Goal: Entertainment & Leisure: Browse casually

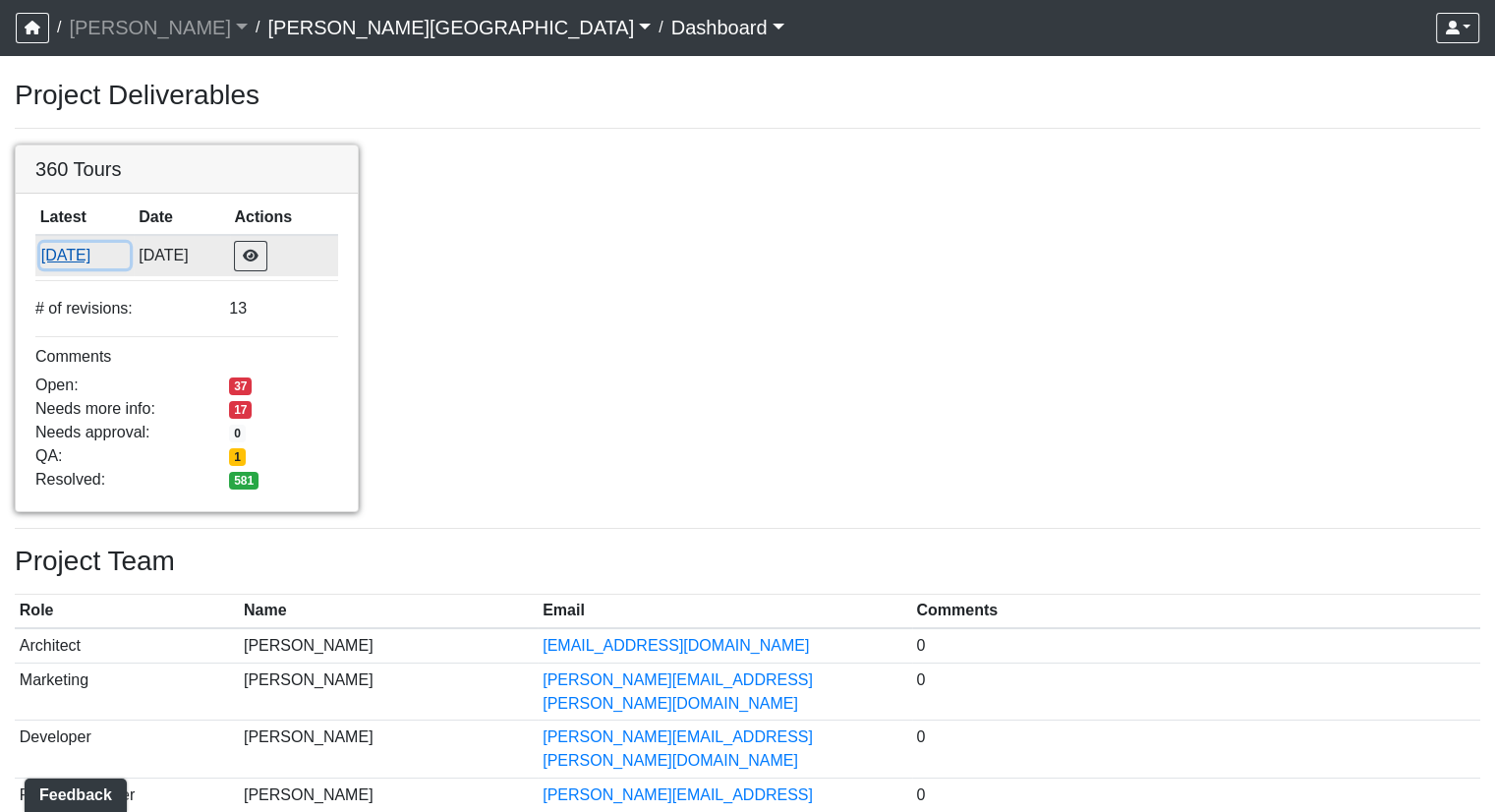
click at [58, 257] on button "8/25/2025" at bounding box center [85, 256] width 90 height 26
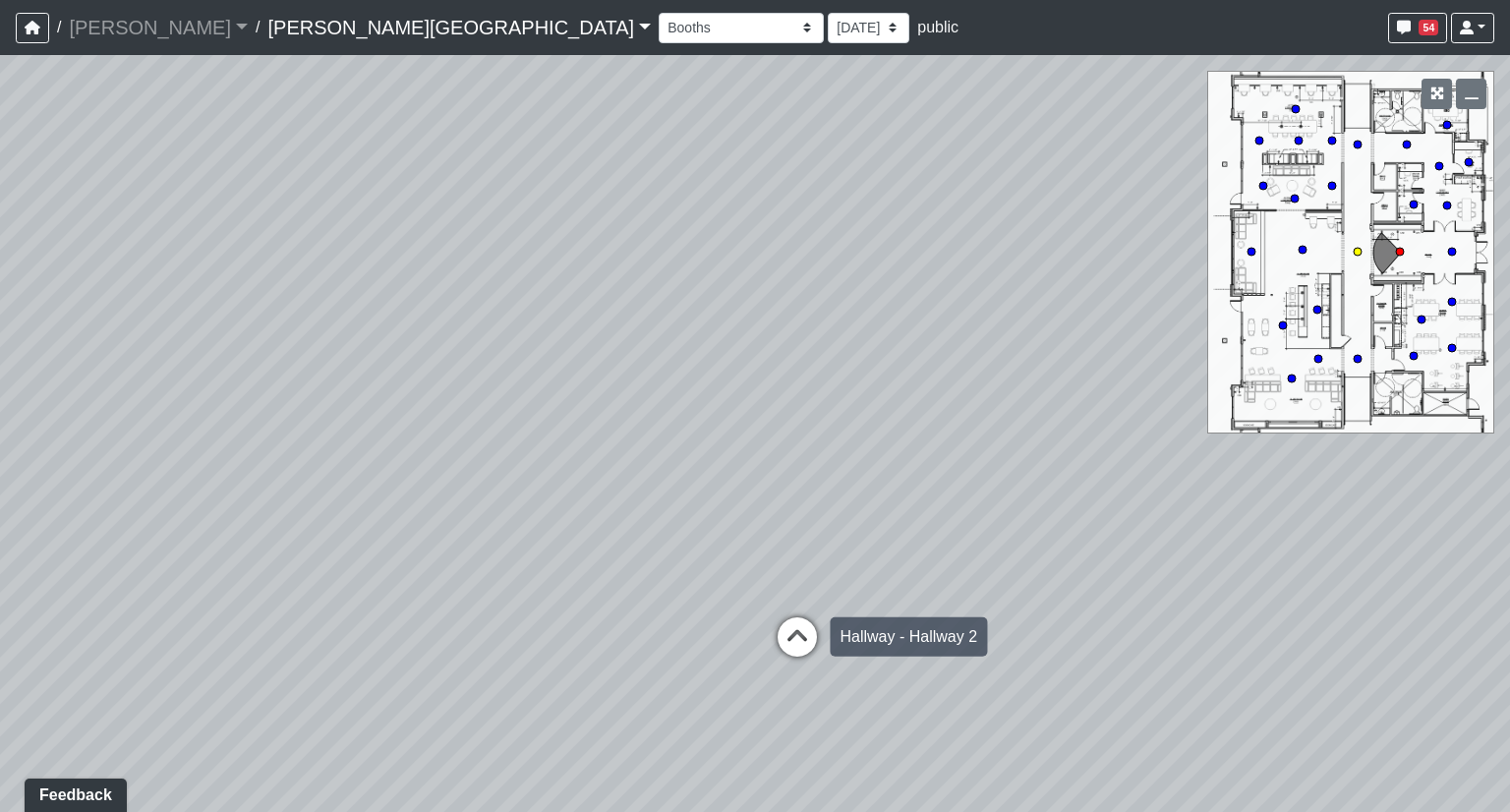
click at [793, 634] on icon at bounding box center [797, 646] width 59 height 59
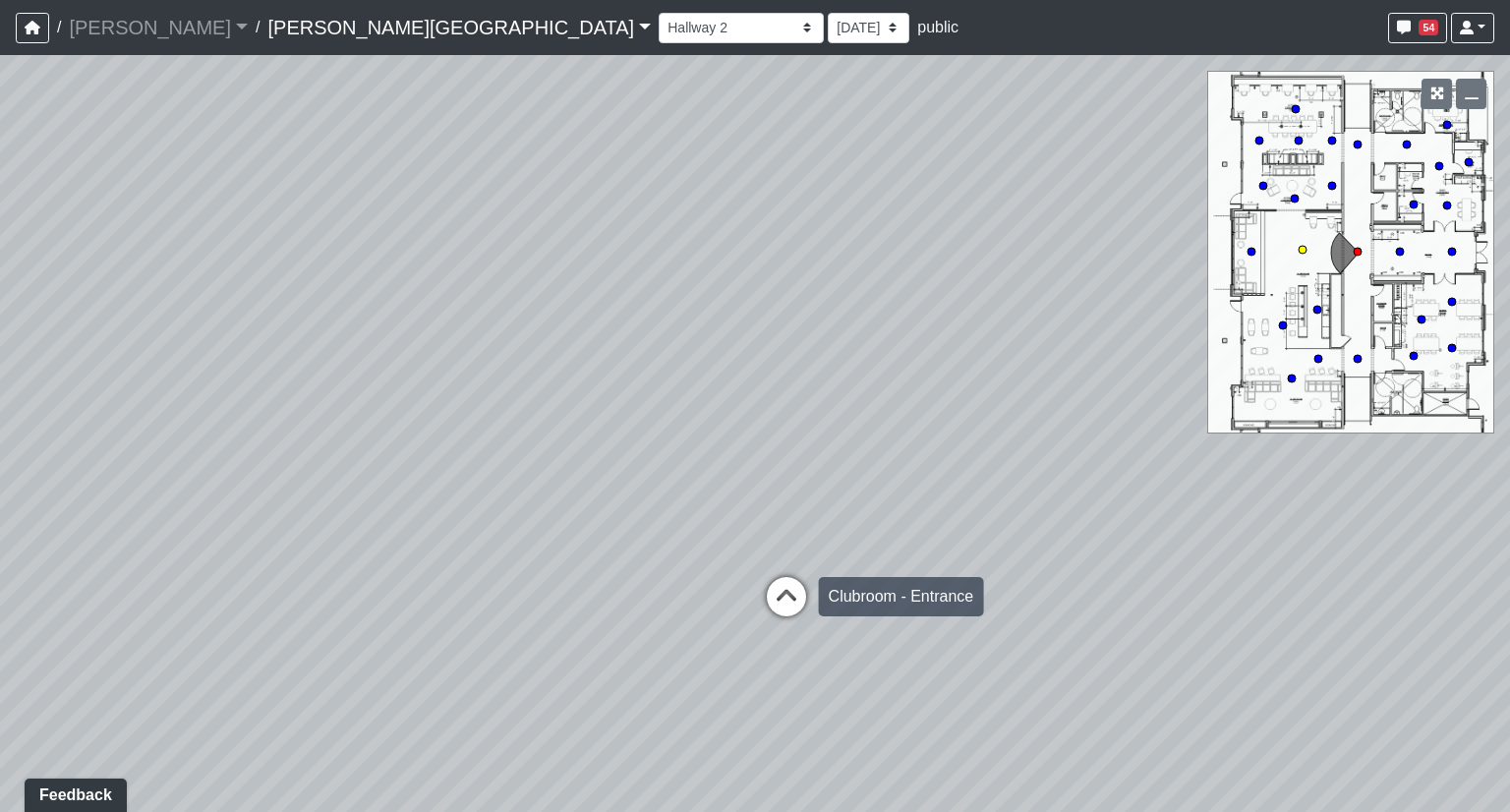
click at [788, 598] on icon at bounding box center [787, 607] width 59 height 59
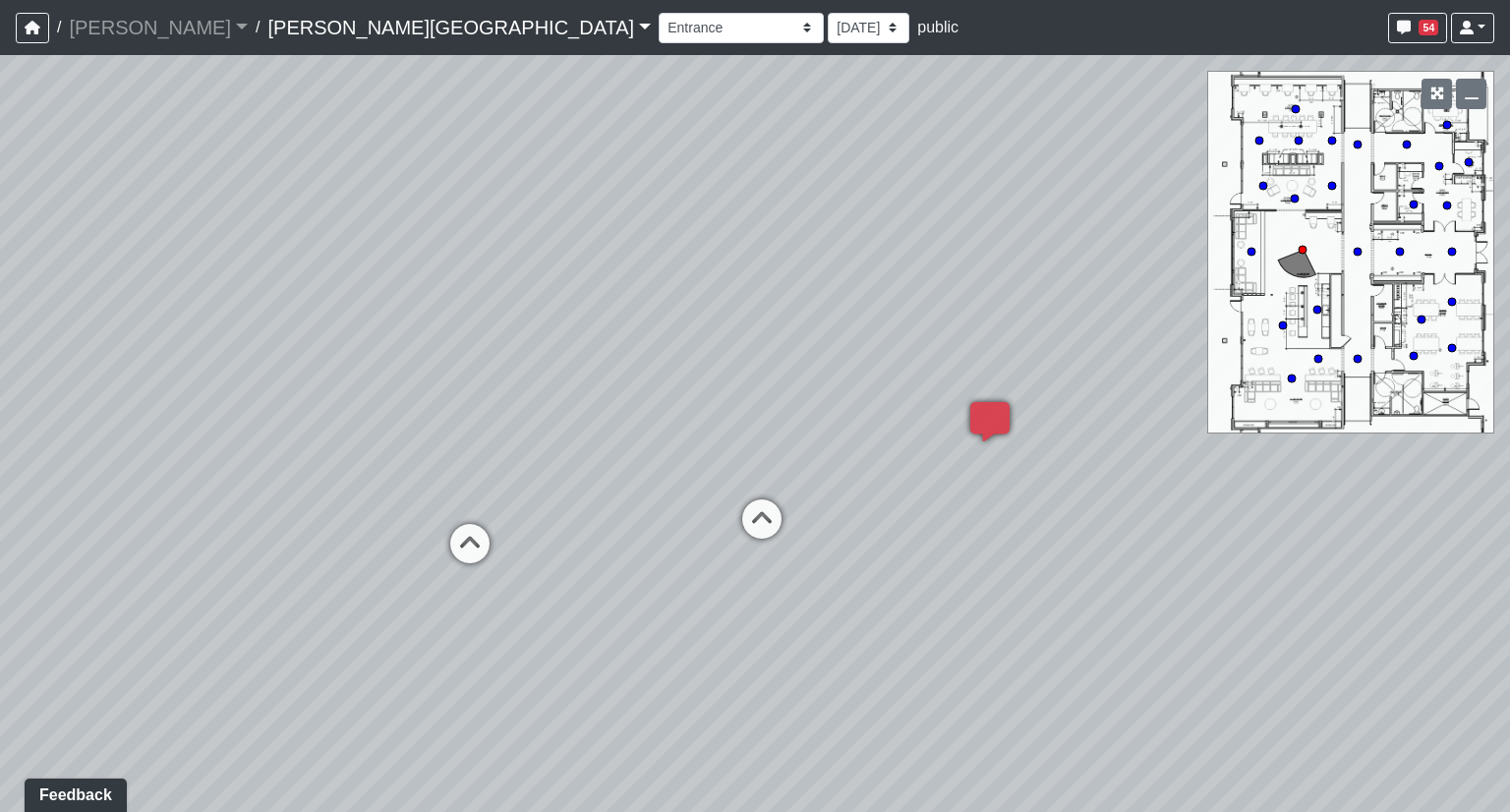
drag, startPoint x: 609, startPoint y: 536, endPoint x: 1509, endPoint y: 478, distance: 901.9
click at [1509, 478] on div "Loading... Hallway - Hallway 2 Loading... Entry Loading... Clubroom - Entrance …" at bounding box center [755, 433] width 1510 height 757
drag, startPoint x: 733, startPoint y: 575, endPoint x: 291, endPoint y: 460, distance: 456.7
click at [291, 460] on div "Loading... Hallway - Hallway 2 Loading... Entry Loading... Clubroom - Entrance …" at bounding box center [755, 433] width 1510 height 757
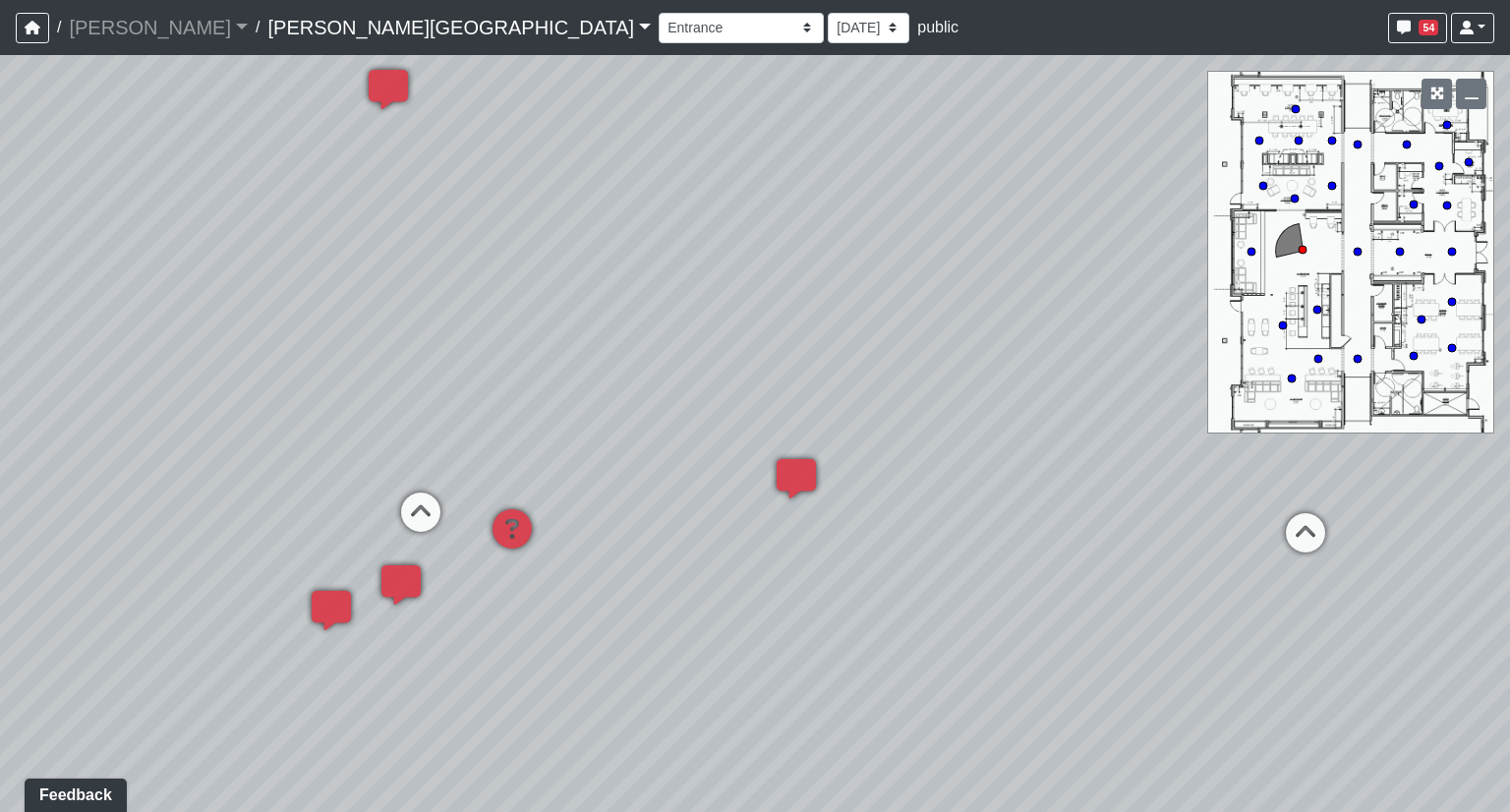
drag, startPoint x: 963, startPoint y: 358, endPoint x: 26, endPoint y: 411, distance: 938.5
click at [26, 411] on div "Loading... Hallway - Hallway 2 Loading... Entry Loading... Clubroom - Entrance …" at bounding box center [755, 433] width 1510 height 757
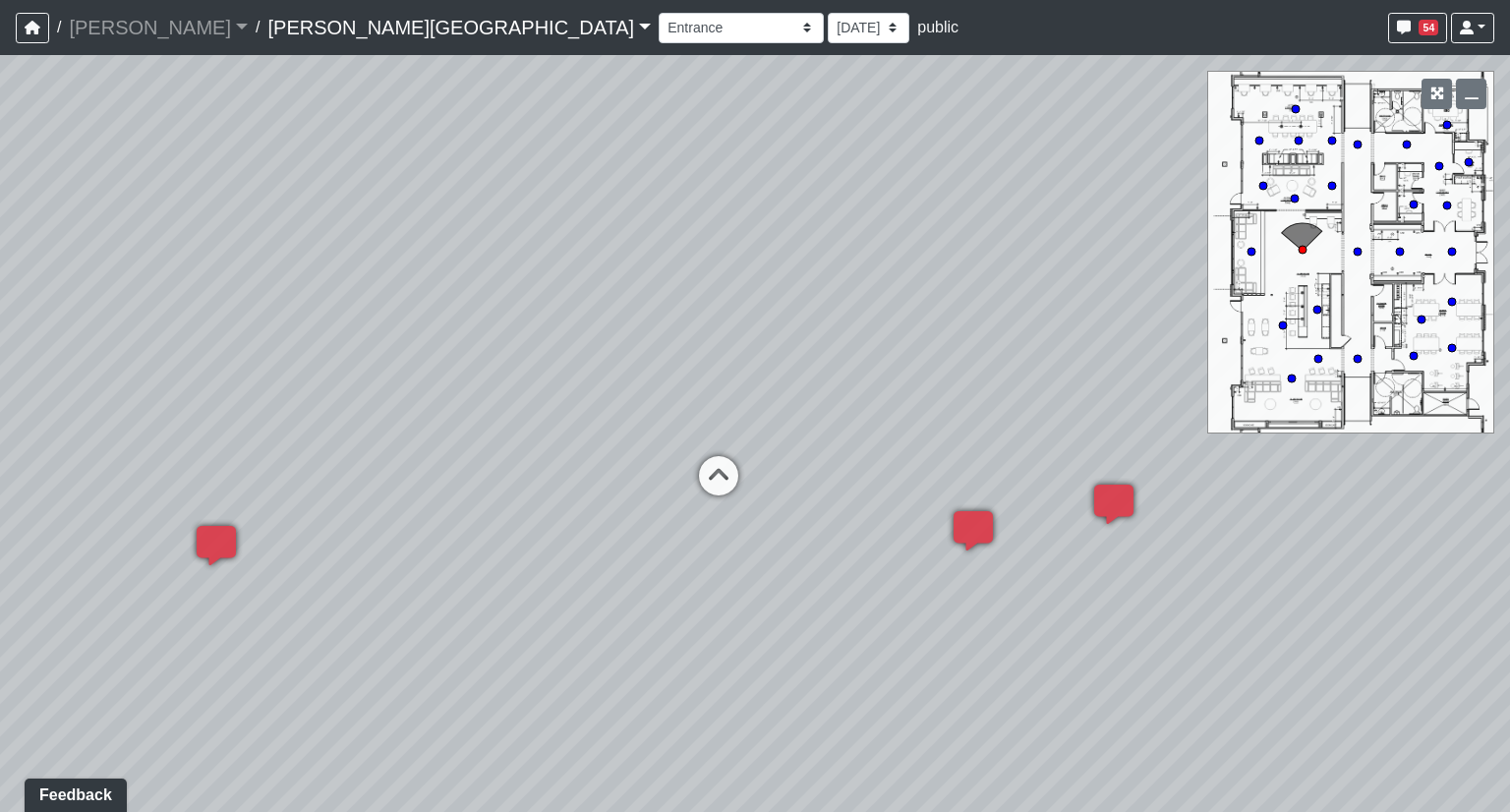
drag, startPoint x: 791, startPoint y: 374, endPoint x: 75, endPoint y: 379, distance: 716.0
click at [75, 379] on div "Loading... Hallway - Hallway 2 Loading... Entry Loading... Clubroom - Entrance …" at bounding box center [755, 433] width 1510 height 757
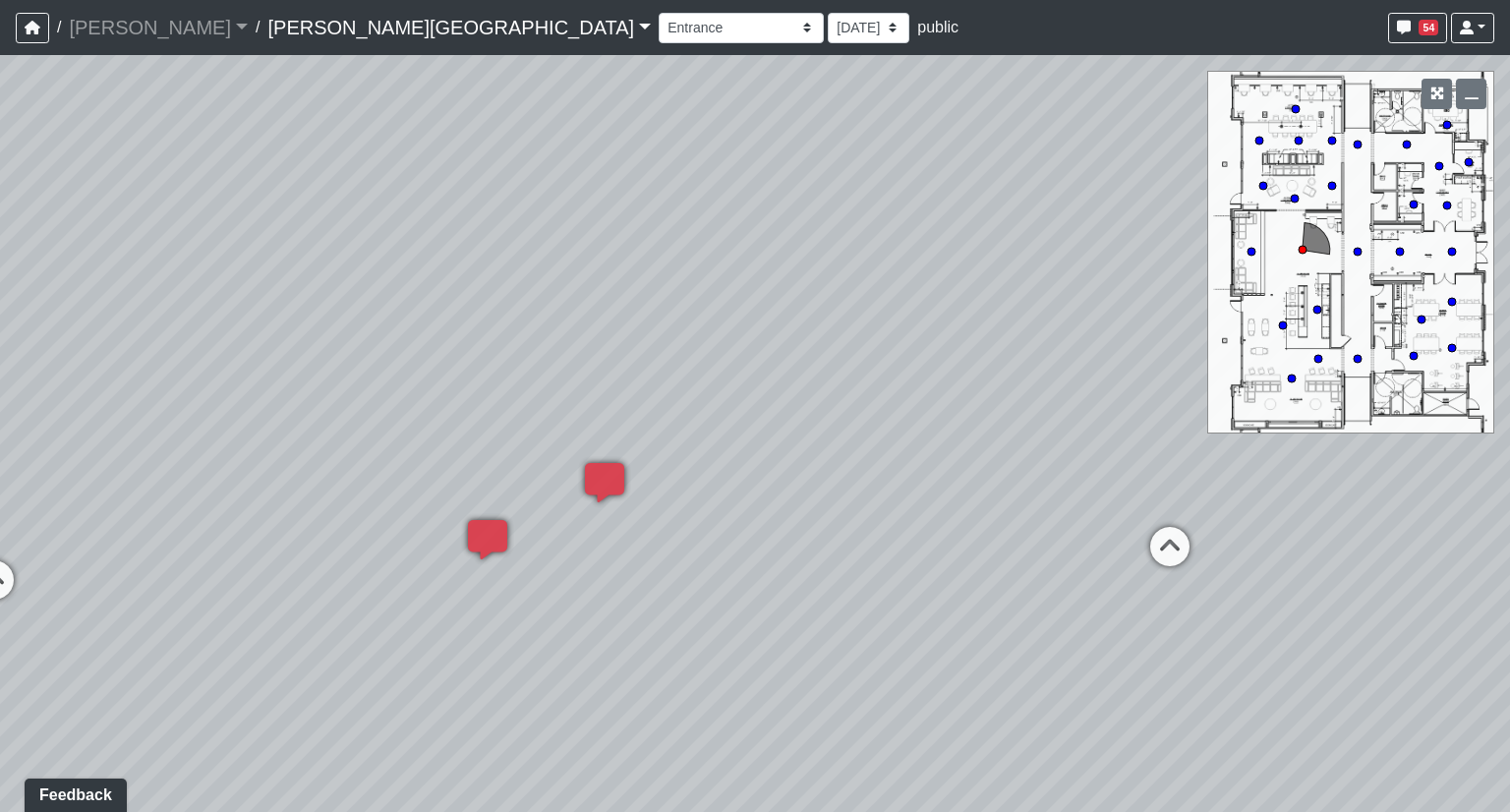
drag, startPoint x: 720, startPoint y: 384, endPoint x: 0, endPoint y: 386, distance: 720.0
click at [0, 386] on div "Loading... Hallway - Hallway 2 Loading... Entry Loading... Clubroom - Entrance …" at bounding box center [755, 433] width 1510 height 757
drag, startPoint x: 787, startPoint y: 379, endPoint x: 155, endPoint y: 374, distance: 632.0
click at [155, 374] on div "Loading... Hallway - Hallway 2 Loading... Entry Loading... Clubroom - Entrance …" at bounding box center [755, 433] width 1510 height 757
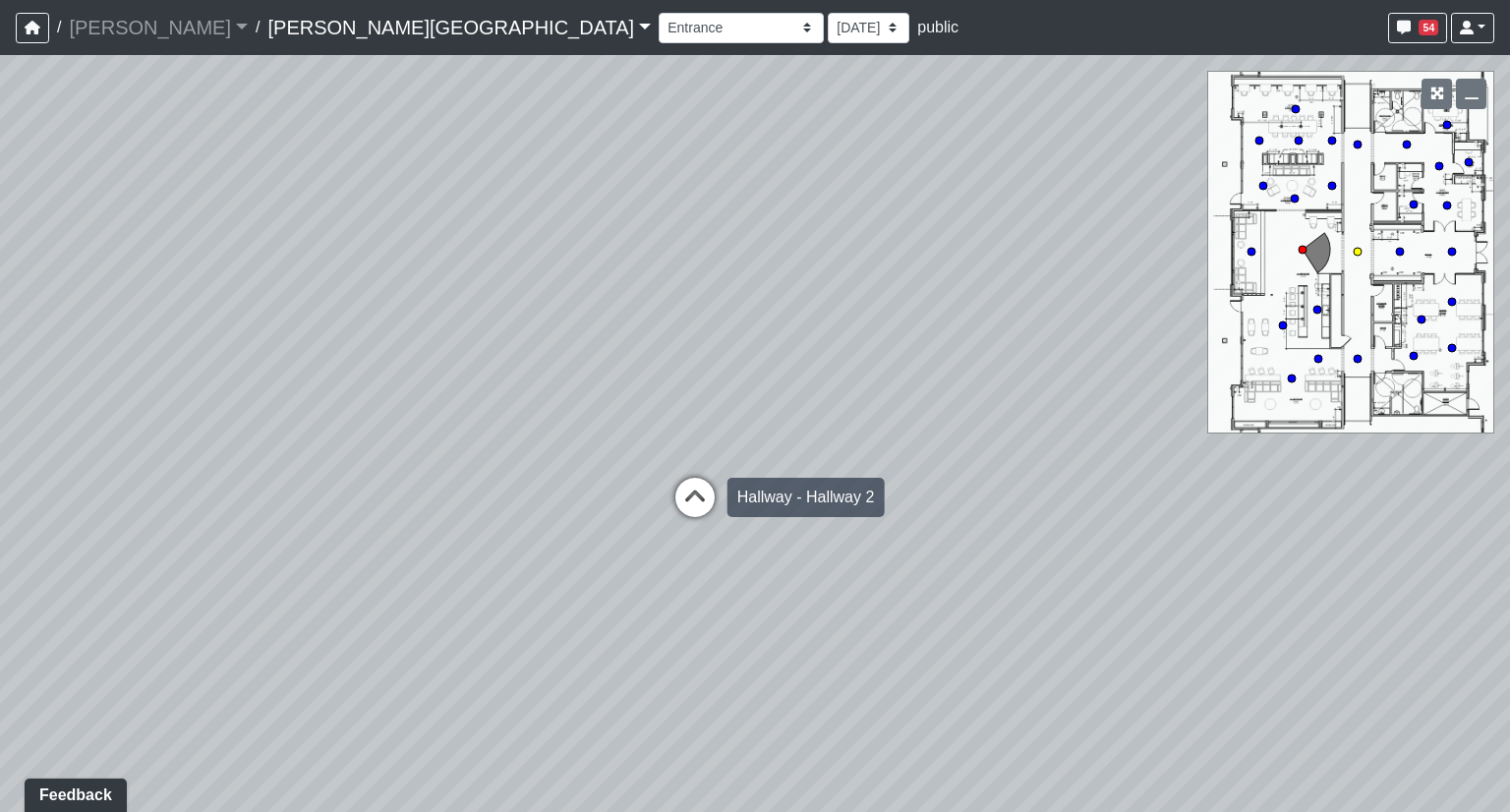
click at [684, 503] on icon at bounding box center [695, 507] width 59 height 59
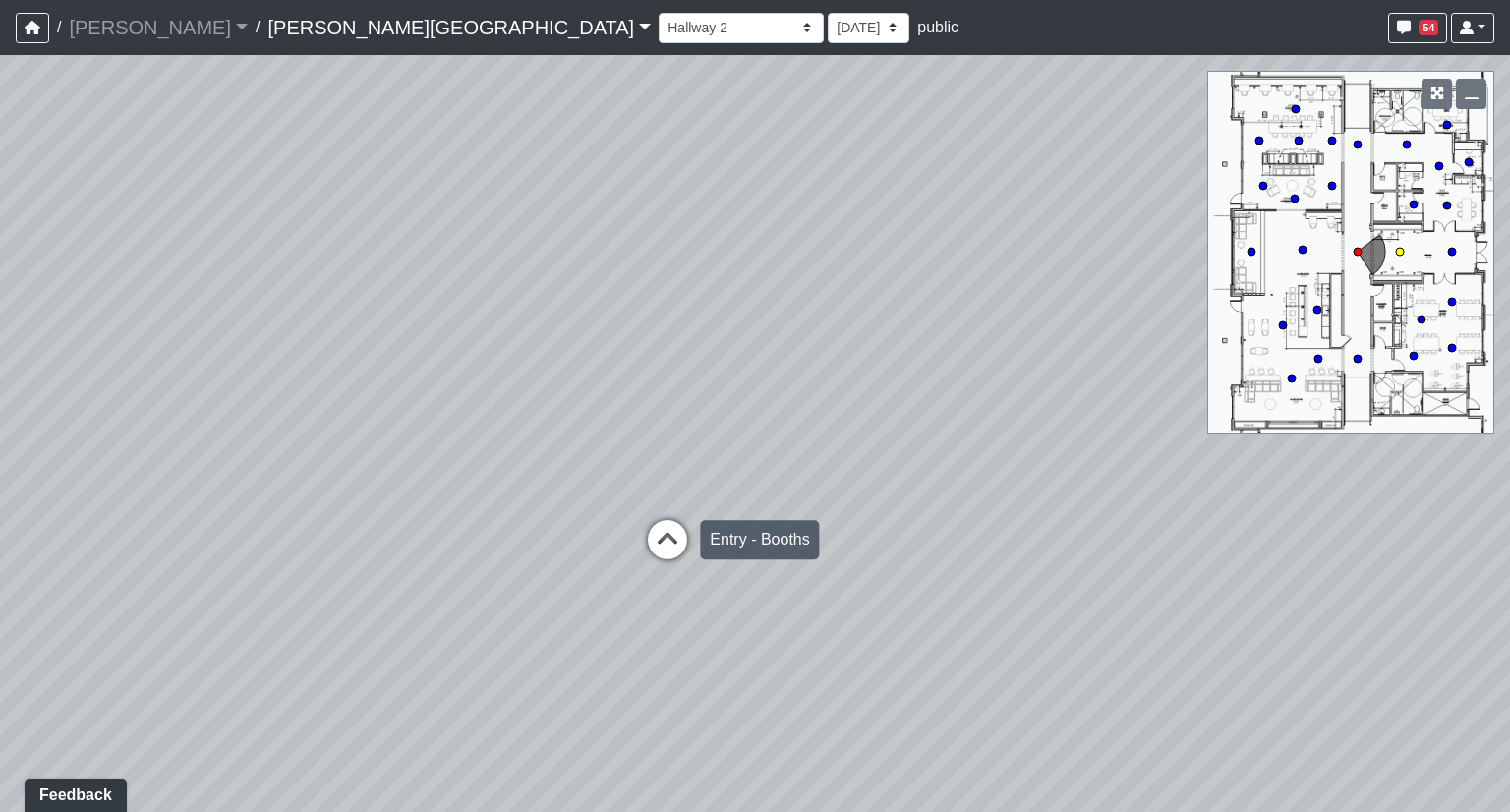
click at [668, 547] on icon at bounding box center [667, 550] width 59 height 59
drag, startPoint x: 566, startPoint y: 391, endPoint x: 635, endPoint y: 321, distance: 98.3
click at [635, 321] on div "Loading... Hallway - Hallway 2 Loading... Entry Loading... Clubroom - Entrance …" at bounding box center [755, 433] width 1510 height 757
click at [731, 311] on icon at bounding box center [725, 316] width 59 height 59
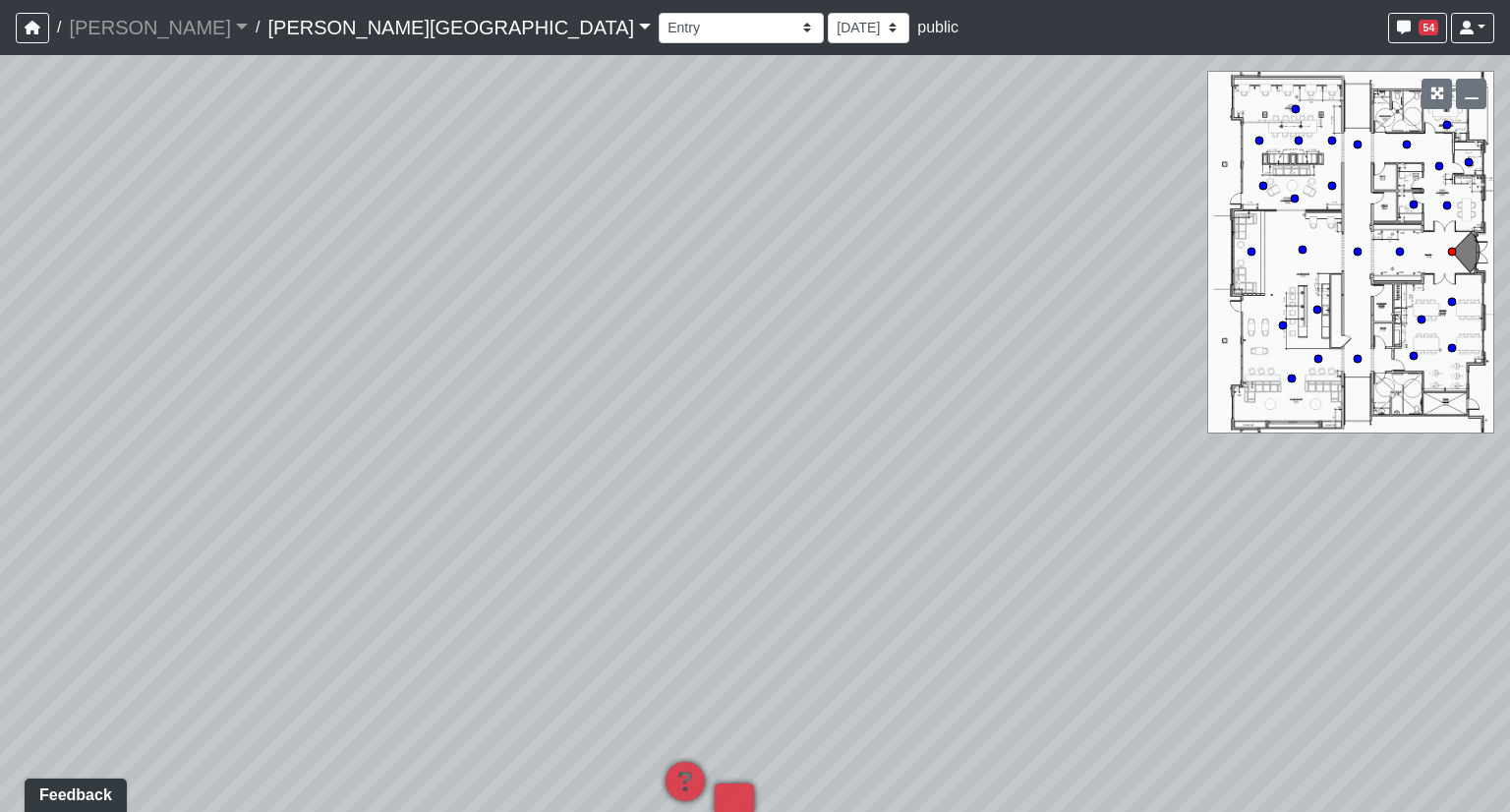
drag, startPoint x: 590, startPoint y: 367, endPoint x: 1397, endPoint y: 348, distance: 807.2
click at [1311, 348] on div "Loading... Hallway - Hallway 2 Loading... Entry Loading... Clubroom - Entrance …" at bounding box center [755, 433] width 1510 height 757
click at [658, 40] on select "Booths 1 Booths 2 Entry Lounge 1 Lounge 2 Lounge 3 Windows Bar Entrance Lounge …" at bounding box center [740, 28] width 165 height 31
click at [658, 13] on select "Booths 1 Booths 2 Entry Lounge 1 Lounge 2 Lounge 3 Windows Bar Entrance Lounge …" at bounding box center [740, 28] width 165 height 31
select select "5Fs78J87RkSQ7dBxfsf2GG"
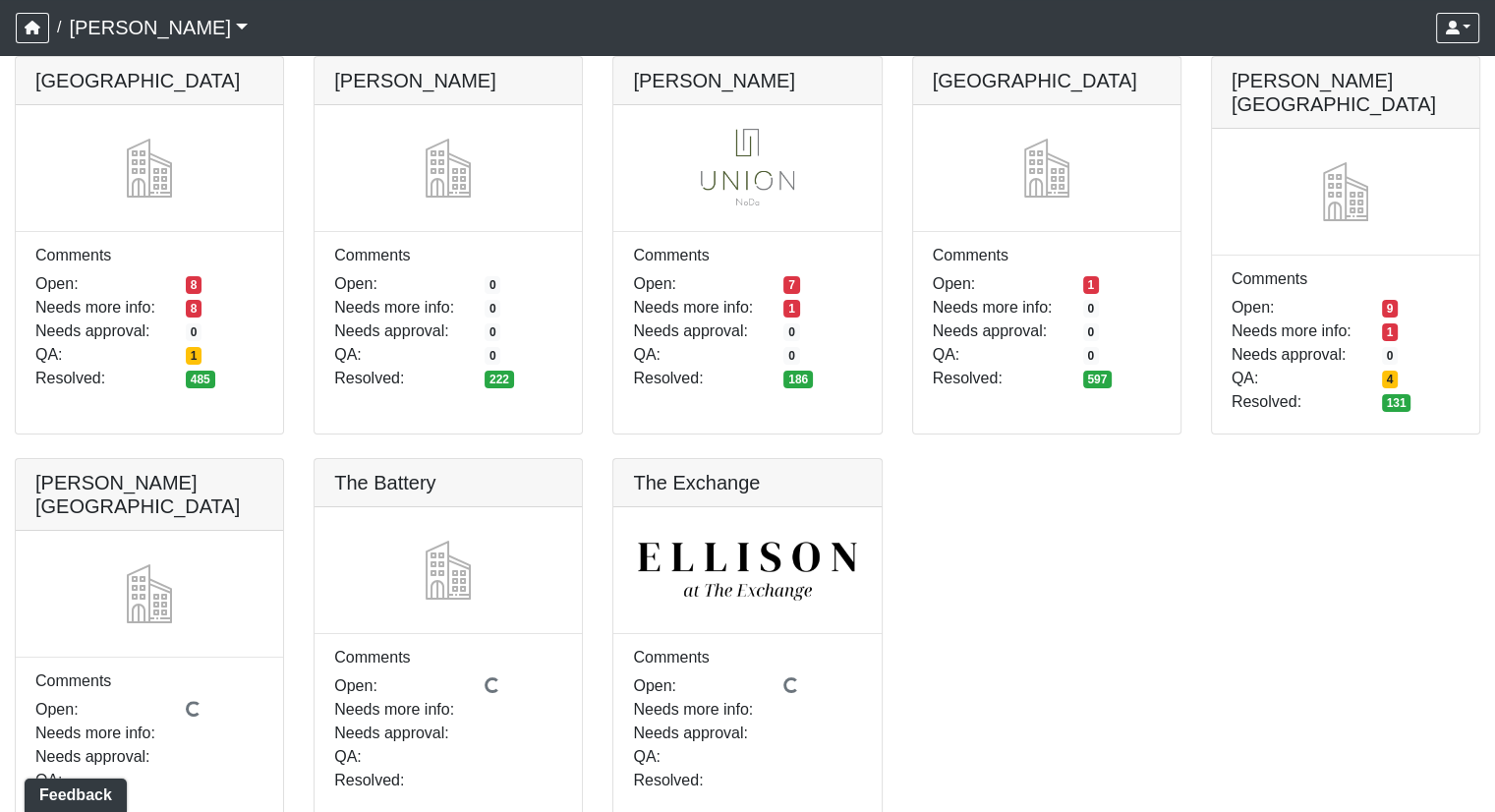
scroll to position [234, 0]
